Goal: Task Accomplishment & Management: Manage account settings

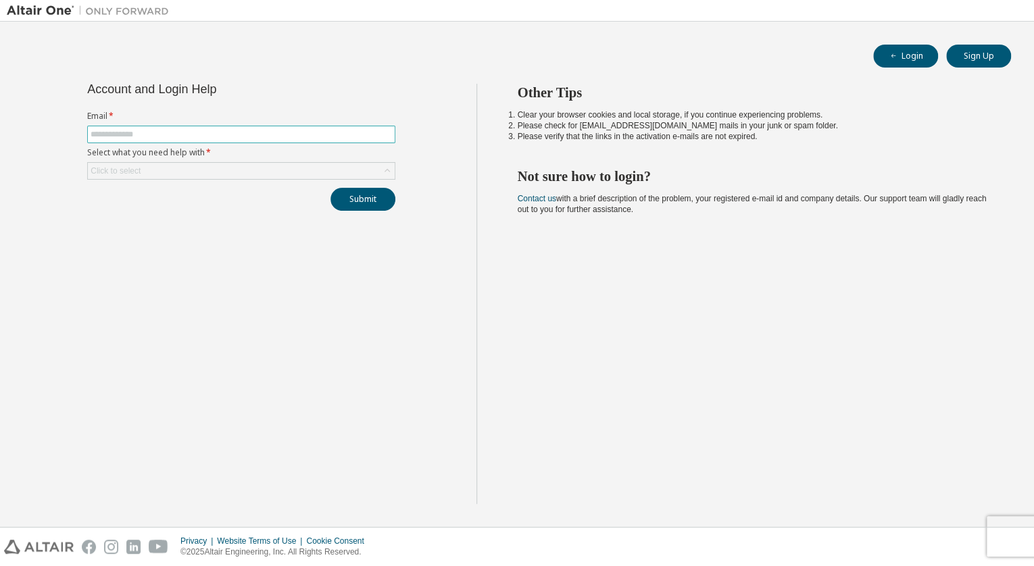
click at [225, 139] on span at bounding box center [241, 135] width 308 height 18
click at [224, 134] on input "text" at bounding box center [241, 134] width 301 height 11
type input "**********"
click at [230, 174] on div "Click to select" at bounding box center [241, 171] width 307 height 16
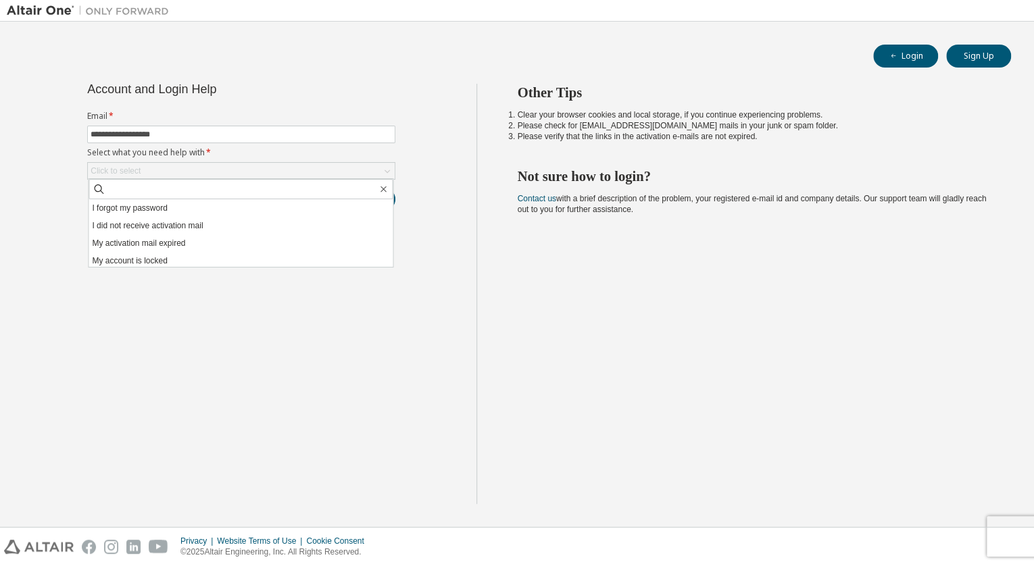
click at [186, 203] on li "I forgot my password" at bounding box center [240, 208] width 304 height 18
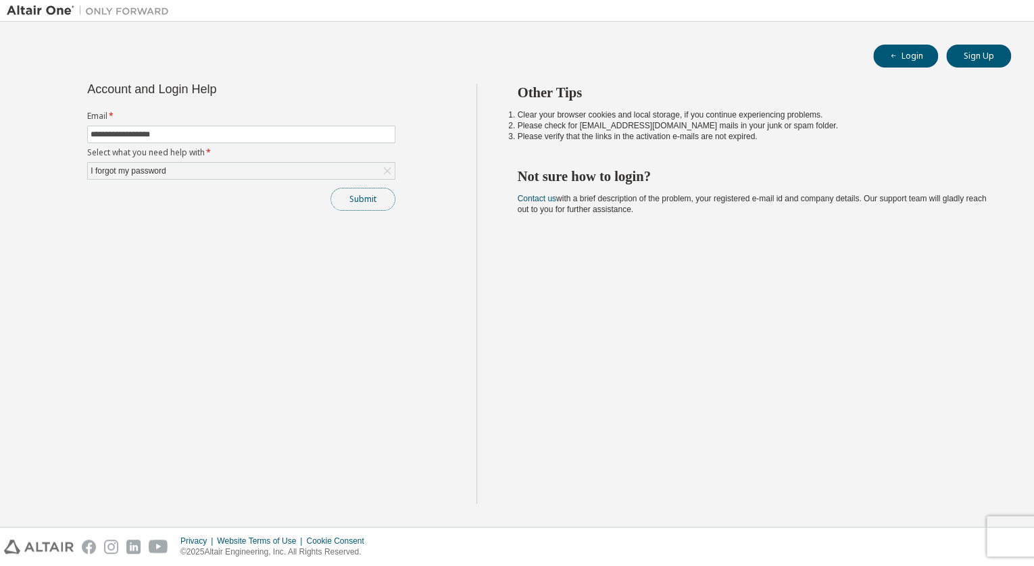
click at [378, 195] on button "Submit" at bounding box center [362, 199] width 65 height 23
click at [1003, 535] on icon "button" at bounding box center [1005, 534] width 8 height 8
click at [676, 200] on span "Contact us with a brief description of the problem, your registered e-mail id a…" at bounding box center [751, 204] width 469 height 20
click at [615, 199] on span "Contact us with a brief description of the problem, your registered e-mail id a…" at bounding box center [751, 204] width 469 height 20
click at [581, 204] on span "Contact us with a brief description of the problem, your registered e-mail id a…" at bounding box center [751, 204] width 469 height 20
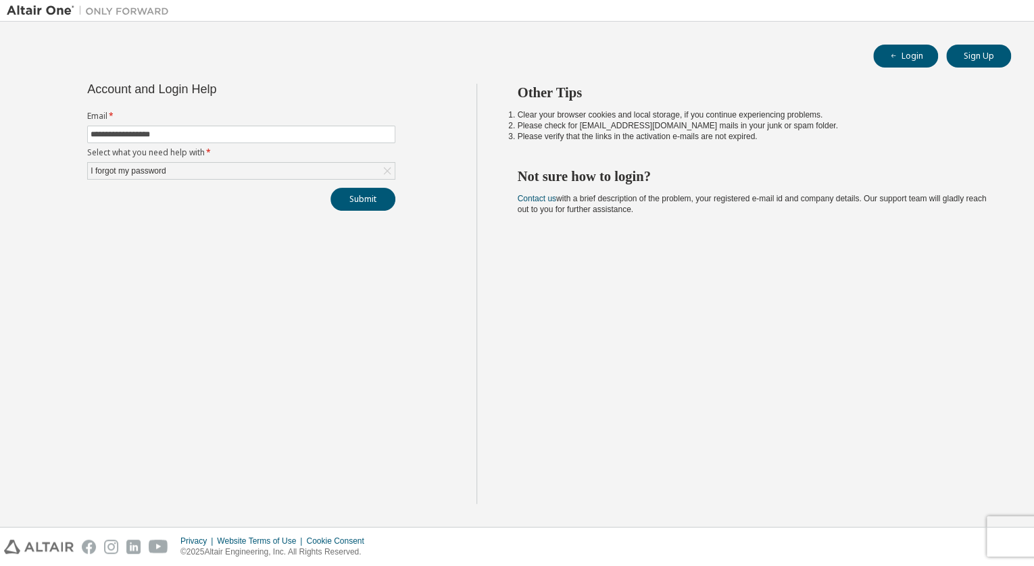
drag, startPoint x: 581, startPoint y: 204, endPoint x: 584, endPoint y: 222, distance: 17.9
click at [584, 222] on div "Other Tips Clear your browser cookies and local storage, if you continue experi…" at bounding box center [751, 294] width 551 height 420
click at [671, 256] on div "Other Tips Clear your browser cookies and local storage, if you continue experi…" at bounding box center [751, 294] width 551 height 420
click at [536, 199] on link "Contact us" at bounding box center [536, 198] width 39 height 9
click at [538, 200] on link "Contact us" at bounding box center [536, 198] width 39 height 9
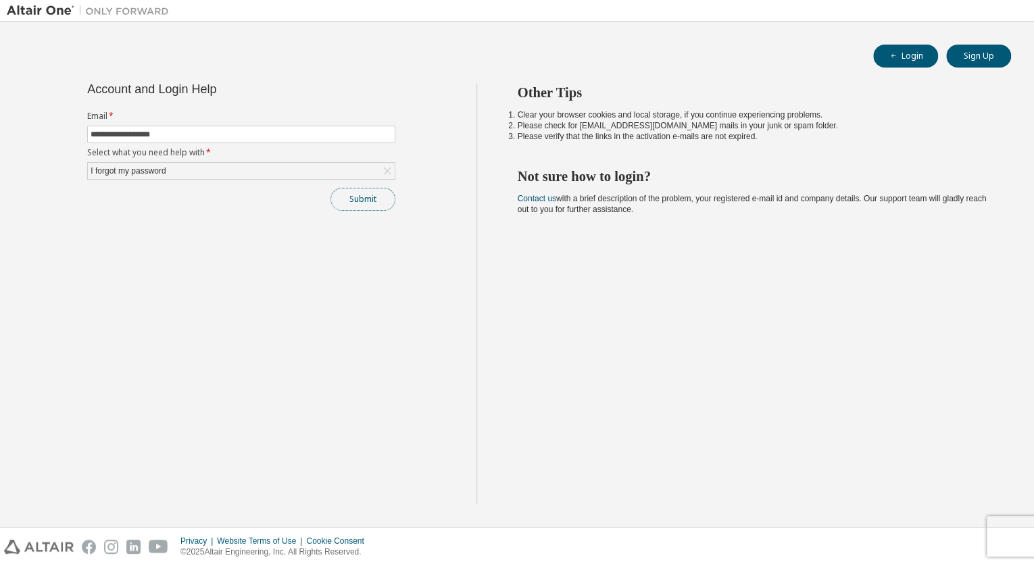
click at [369, 196] on button "Submit" at bounding box center [362, 199] width 65 height 23
click at [1005, 536] on icon "button" at bounding box center [1005, 534] width 8 height 8
